Goal: Information Seeking & Learning: Learn about a topic

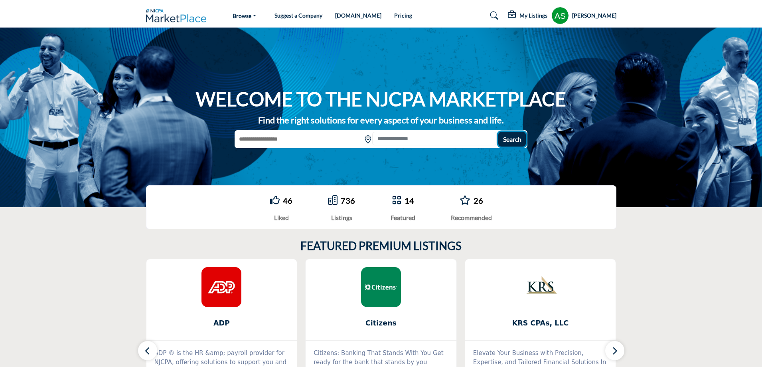
click at [503, 138] on span "Search" at bounding box center [512, 139] width 18 height 8
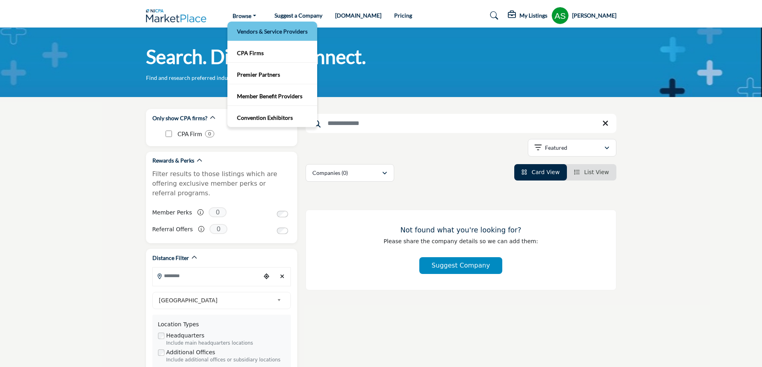
click at [245, 32] on link "Vendors & Service Providers" at bounding box center [272, 31] width 82 height 11
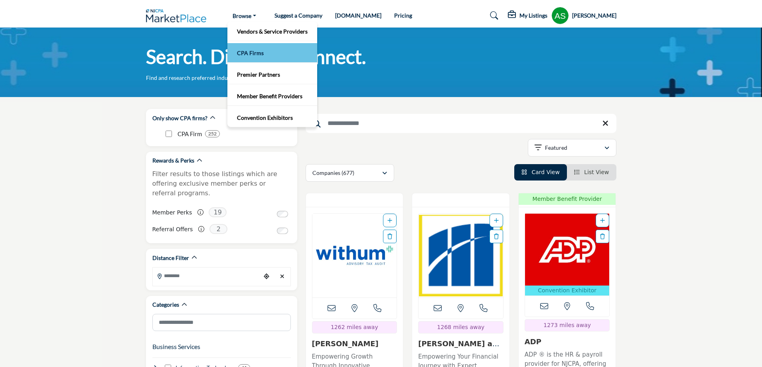
click at [249, 49] on link "CPA Firms" at bounding box center [272, 52] width 82 height 11
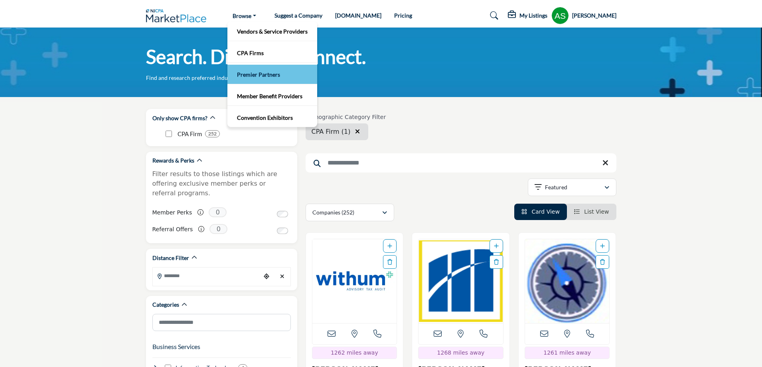
click at [245, 79] on link "Premier Partners" at bounding box center [272, 74] width 82 height 11
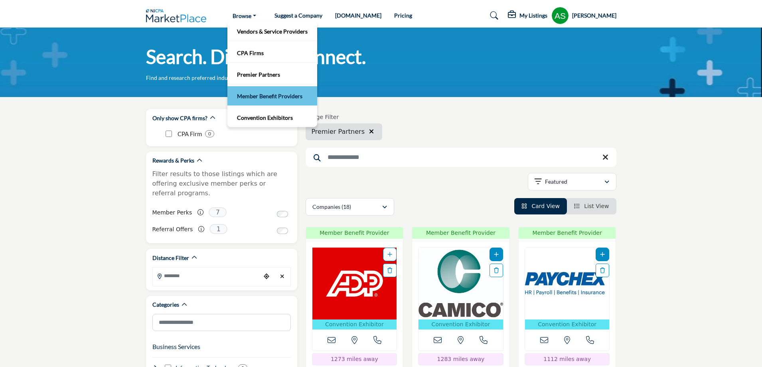
click at [248, 95] on link "Member Benefit Providers" at bounding box center [272, 95] width 82 height 11
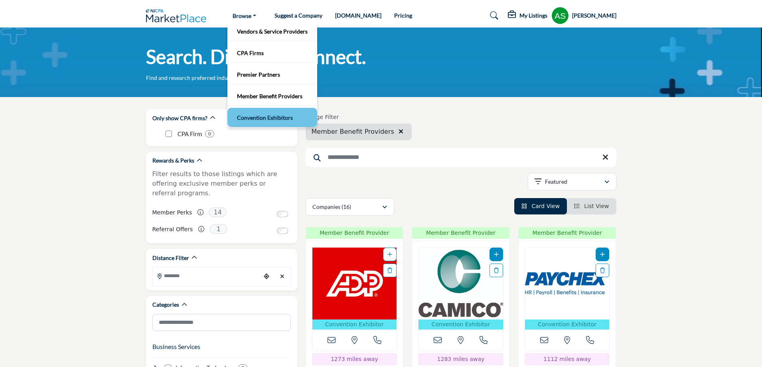
click at [259, 117] on link "Convention Exhibitors" at bounding box center [272, 117] width 82 height 11
